Goal: Navigation & Orientation: Go to known website

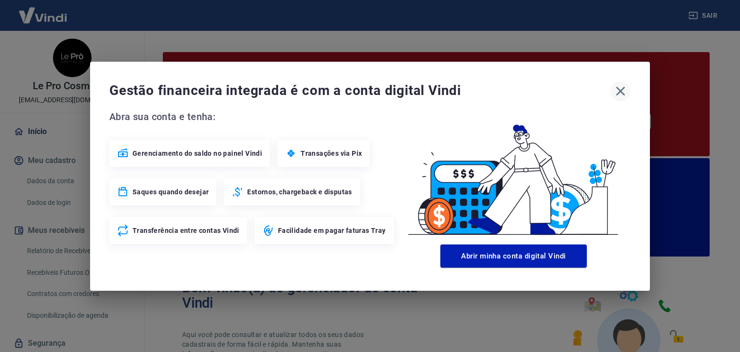
click at [621, 96] on icon "button" at bounding box center [620, 90] width 15 height 15
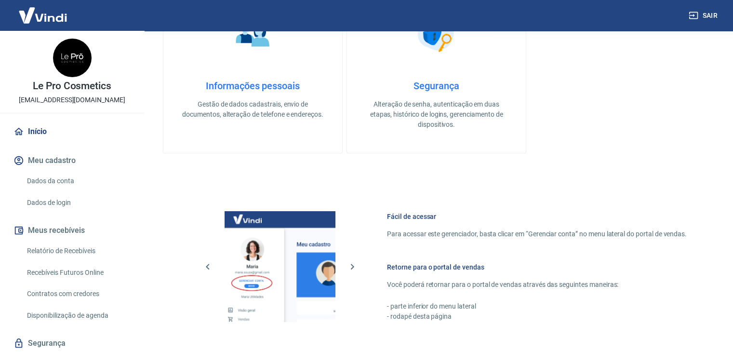
scroll to position [615, 0]
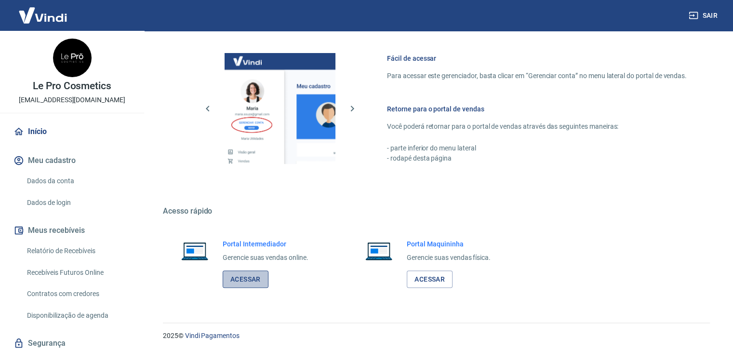
click at [253, 274] on link "Acessar" at bounding box center [246, 279] width 46 height 18
